Goal: Transaction & Acquisition: Register for event/course

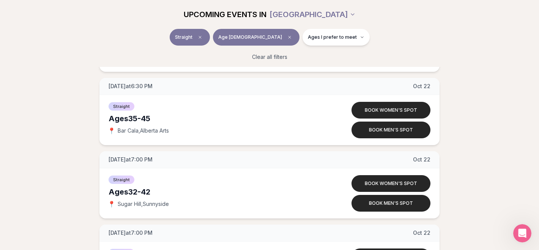
scroll to position [1922, 0]
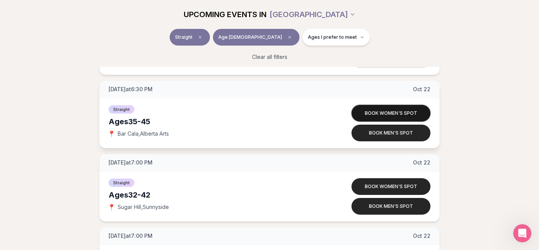
click at [374, 114] on button "Book women's spot" at bounding box center [391, 113] width 79 height 17
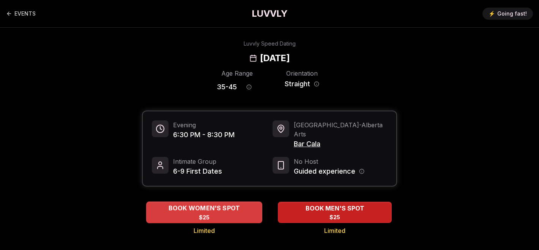
click at [220, 204] on span "BOOK WOMEN'S SPOT" at bounding box center [204, 208] width 75 height 9
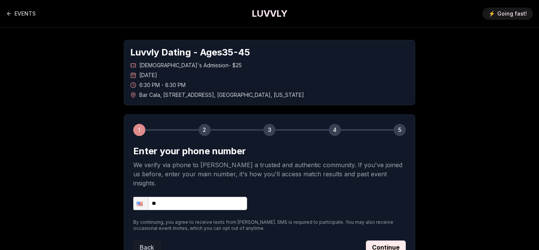
click at [197, 197] on input "**" at bounding box center [190, 203] width 114 height 13
type input "**********"
click at [377, 240] on button "Continue" at bounding box center [386, 247] width 40 height 14
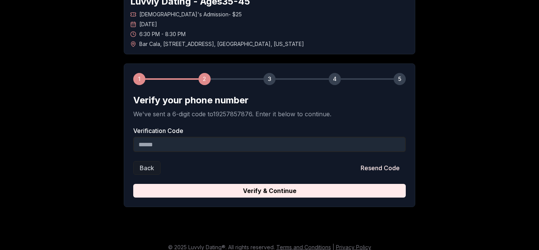
scroll to position [58, 0]
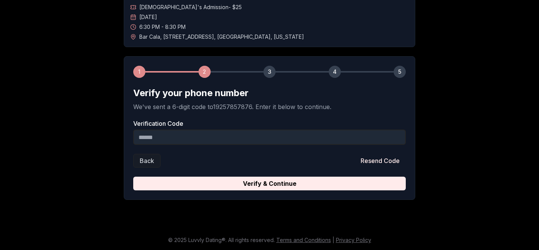
click at [277, 131] on input "Verification Code" at bounding box center [269, 136] width 273 height 15
paste input "******"
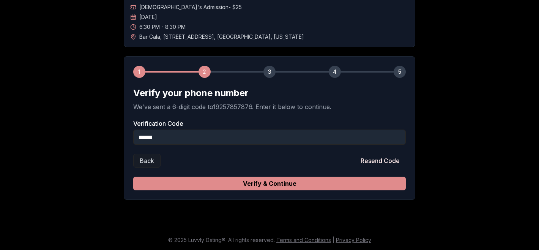
type input "******"
click at [268, 187] on button "Verify & Continue" at bounding box center [269, 184] width 273 height 14
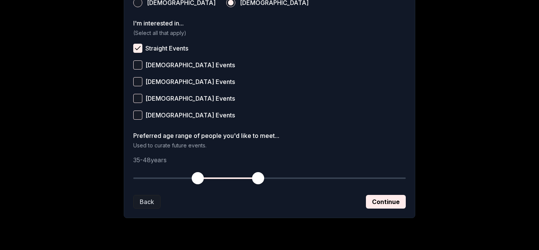
scroll to position [322, 0]
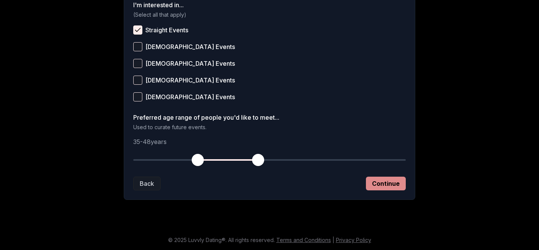
click at [397, 180] on button "Continue" at bounding box center [386, 184] width 40 height 14
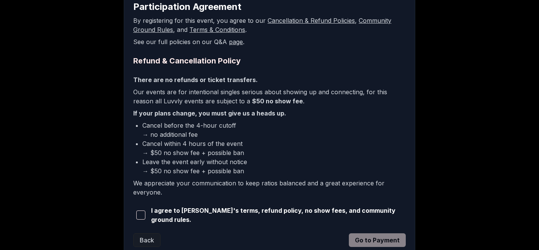
scroll to position [199, 0]
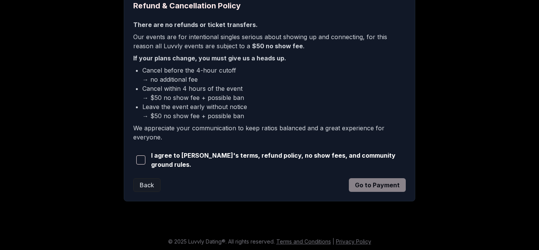
click at [141, 158] on span "button" at bounding box center [140, 159] width 9 height 9
click at [385, 190] on div "1 2 3 4 5 Participation Agreement By registering for this event, you agree to o…" at bounding box center [270, 58] width 292 height 286
click at [385, 185] on button "Go to Payment" at bounding box center [377, 185] width 57 height 14
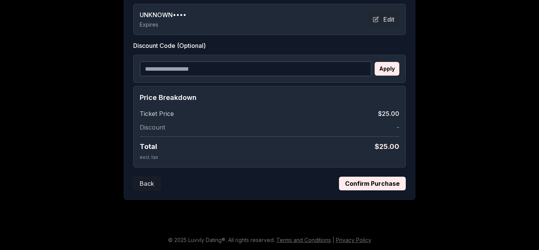
scroll to position [175, 0]
click at [383, 183] on button "Confirm Purchase" at bounding box center [372, 184] width 67 height 14
click at [360, 17] on div "UNKNOWN •••• Expires Edit" at bounding box center [270, 19] width 260 height 18
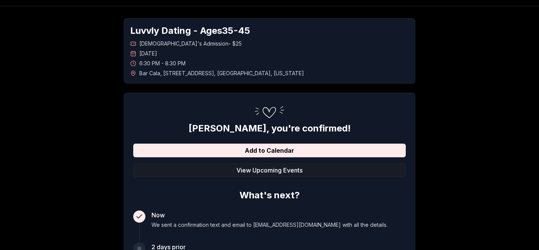
scroll to position [0, 0]
